Goal: Navigation & Orientation: Find specific page/section

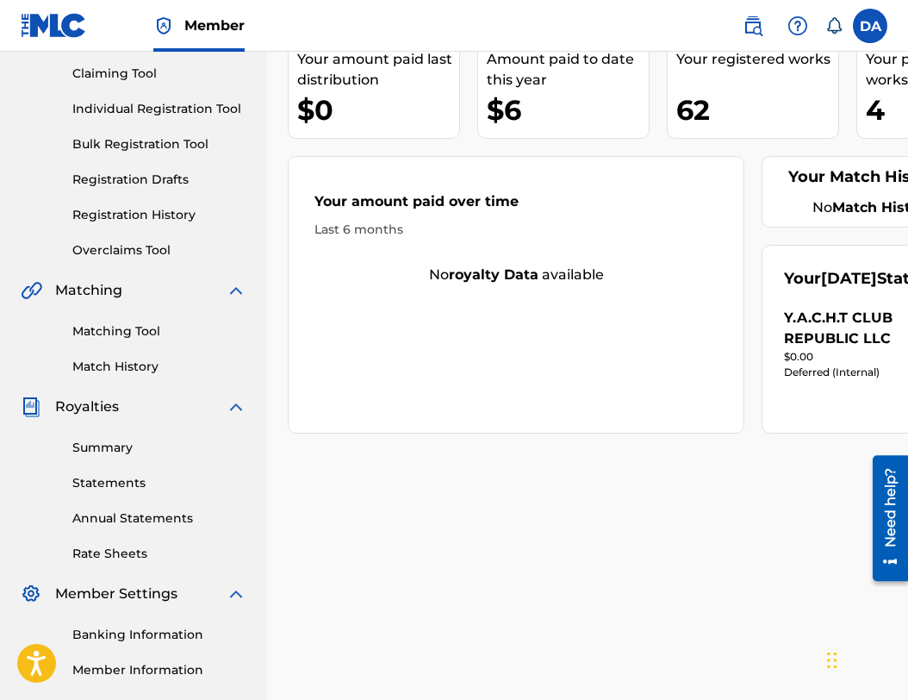
scroll to position [191, 0]
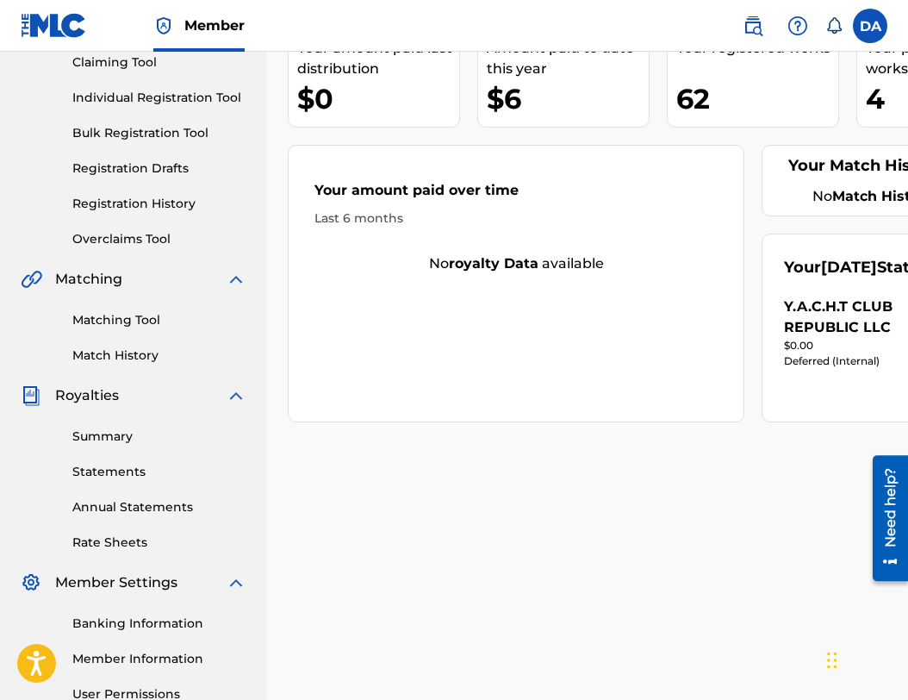
click at [103, 434] on link "Summary" at bounding box center [159, 436] width 174 height 18
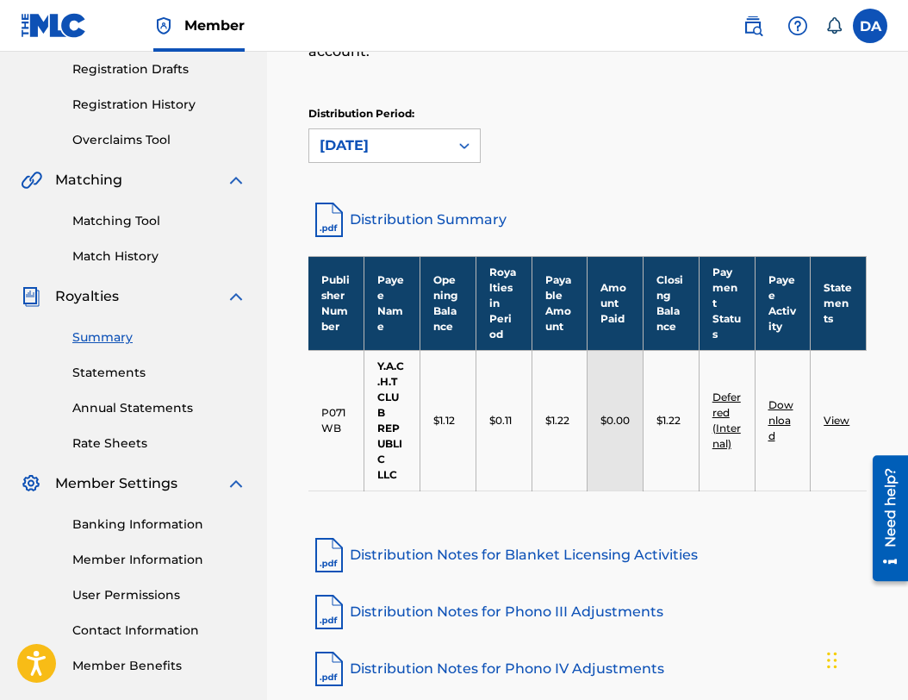
scroll to position [287, 0]
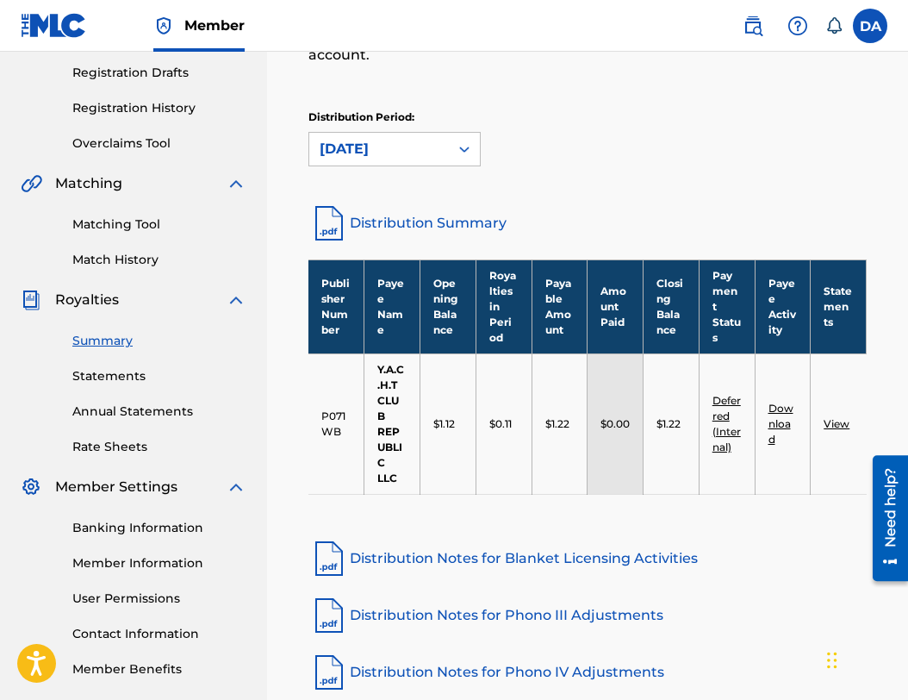
click at [161, 529] on link "Banking Information" at bounding box center [159, 528] width 174 height 18
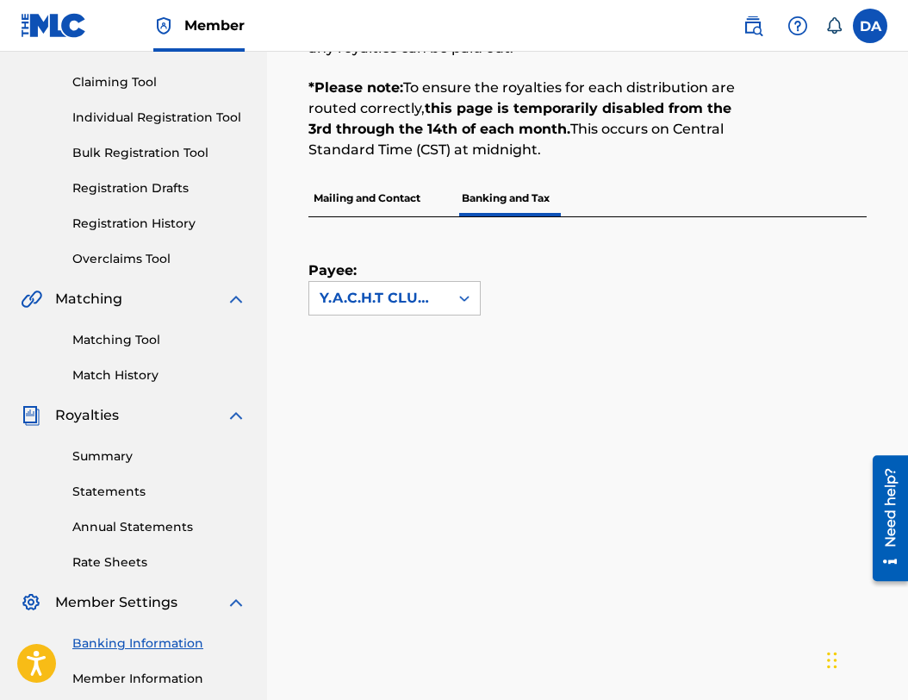
scroll to position [139, 0]
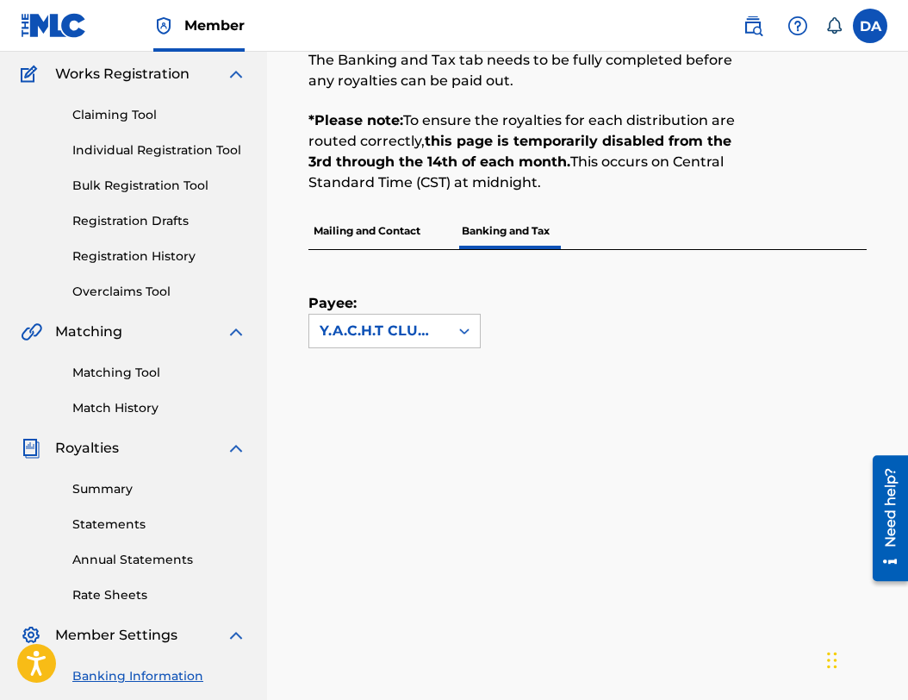
click at [136, 287] on link "Overclaims Tool" at bounding box center [159, 292] width 174 height 18
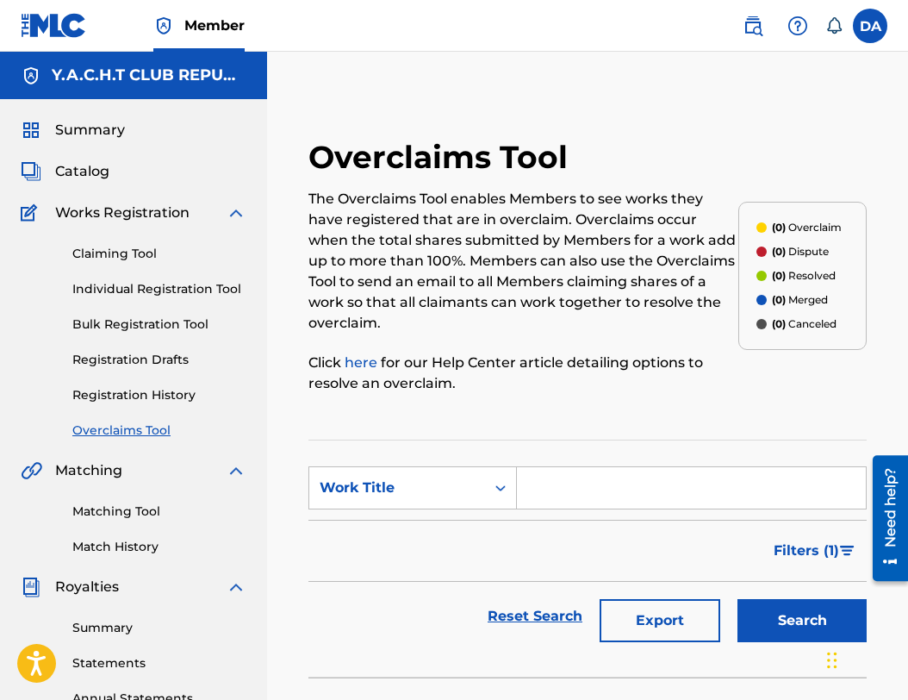
click at [83, 121] on span "Summary" at bounding box center [90, 130] width 70 height 21
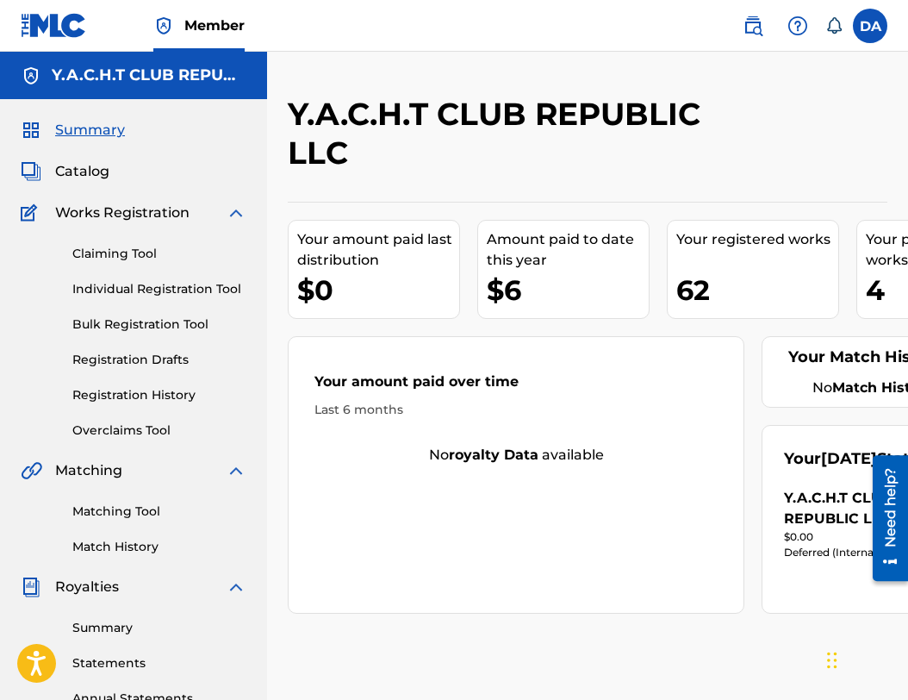
click at [84, 168] on span "Catalog" at bounding box center [82, 171] width 54 height 21
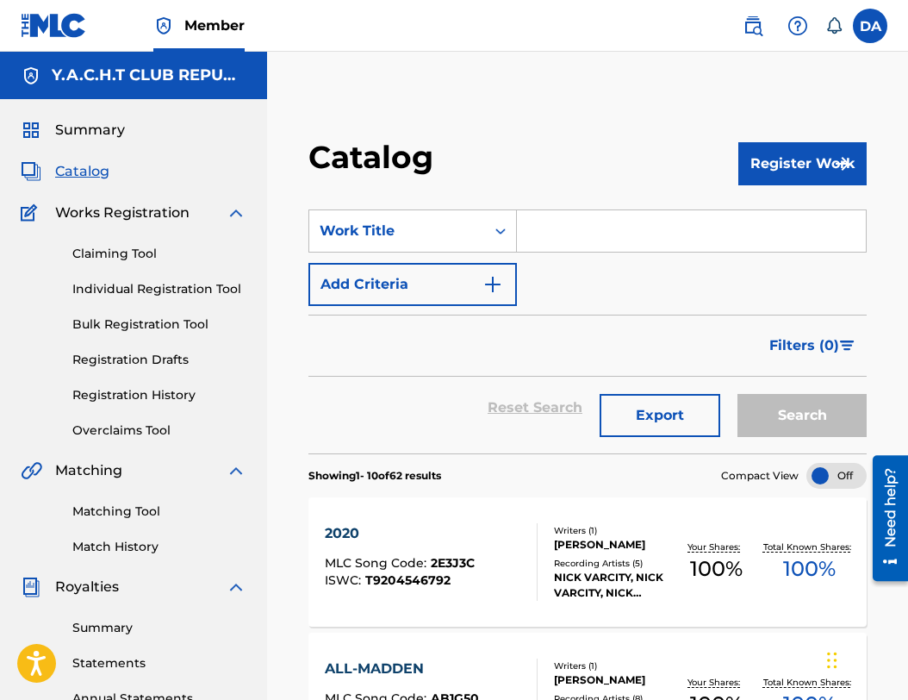
click at [151, 389] on link "Registration History" at bounding box center [159, 395] width 174 height 18
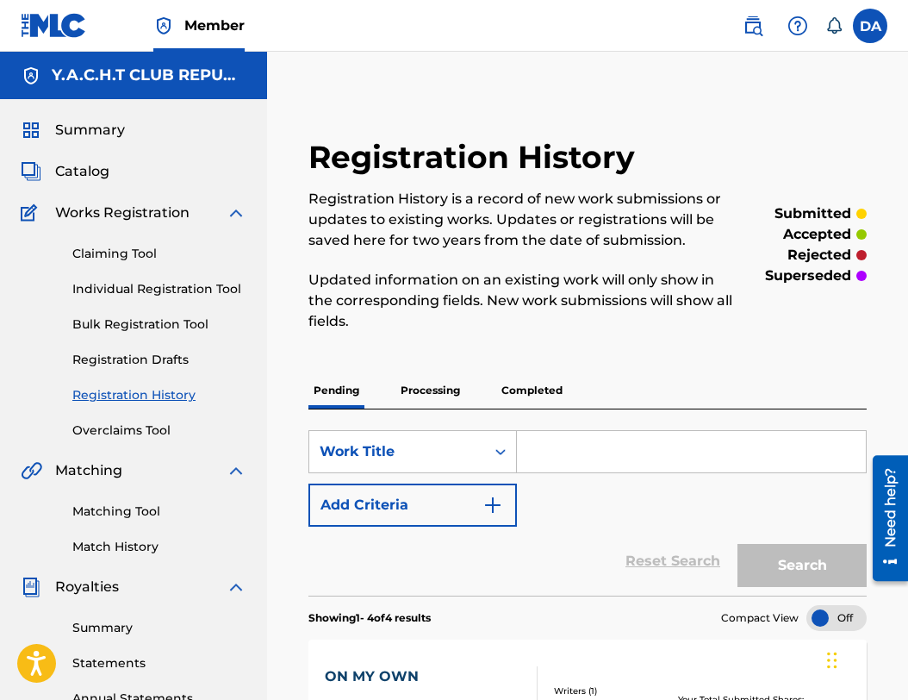
click at [864, 22] on label at bounding box center [870, 26] width 34 height 34
click at [870, 26] on input "DA [PERSON_NAME] [EMAIL_ADDRESS][DOMAIN_NAME] Notification Preferences Profile …" at bounding box center [870, 26] width 0 height 0
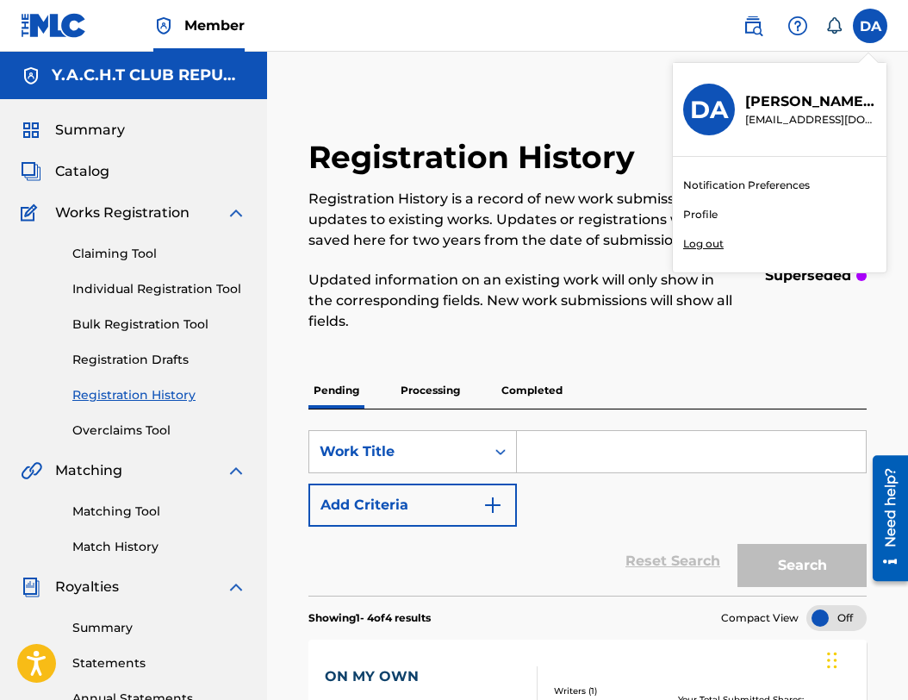
click at [700, 249] on p "Log out" at bounding box center [703, 244] width 40 height 16
click at [870, 26] on input "DA [PERSON_NAME] [EMAIL_ADDRESS][DOMAIN_NAME] Notification Preferences Profile …" at bounding box center [870, 26] width 0 height 0
